Goal: Transaction & Acquisition: Subscribe to service/newsletter

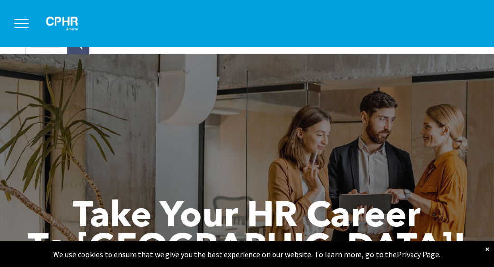
click at [16, 22] on button "menu" at bounding box center [22, 24] width 26 height 26
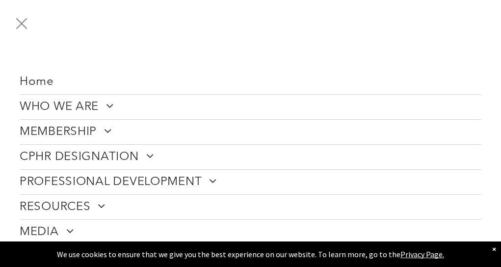
click at [24, 26] on span "menu" at bounding box center [21, 23] width 11 height 11
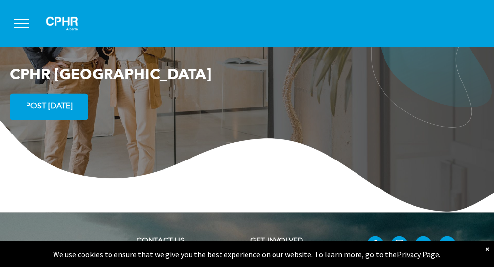
scroll to position [1835, 0]
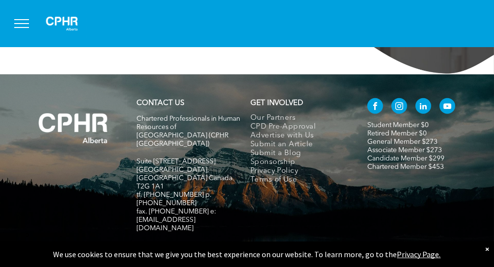
click at [486, 247] on div "×" at bounding box center [487, 249] width 4 height 10
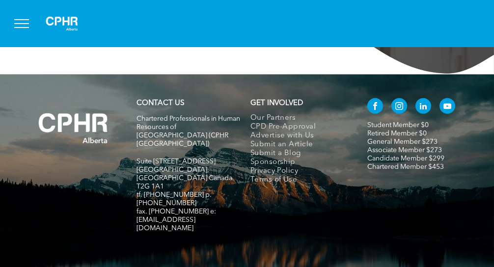
click at [404, 138] on link "General Member $273" at bounding box center [402, 141] width 70 height 7
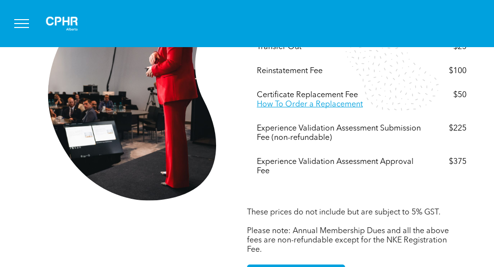
scroll to position [1916, 0]
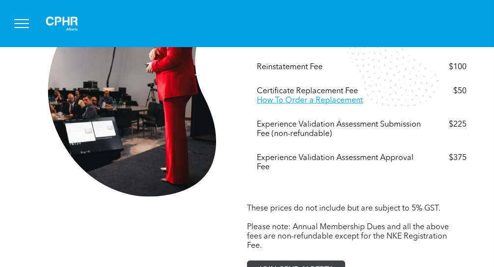
click at [277, 261] on span "JOIN CPHR ALBERTA" at bounding box center [296, 270] width 83 height 19
